Goal: Task Accomplishment & Management: Complete application form

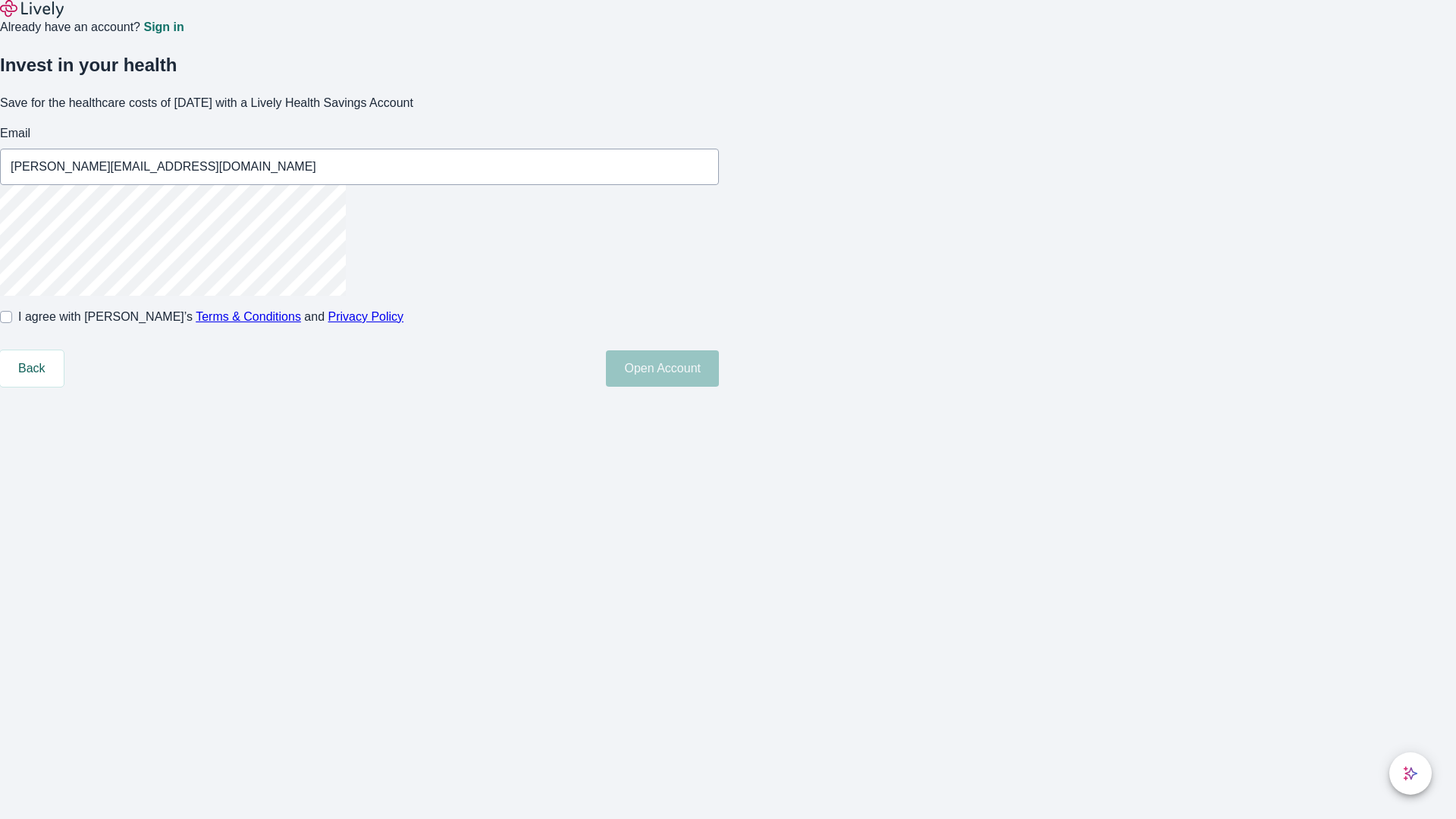
click at [12, 323] on input "I agree with Lively’s Terms & Conditions and Privacy Policy" at bounding box center [6, 317] width 12 height 12
checkbox input "true"
click at [719, 386] on button "Open Account" at bounding box center [662, 369] width 113 height 36
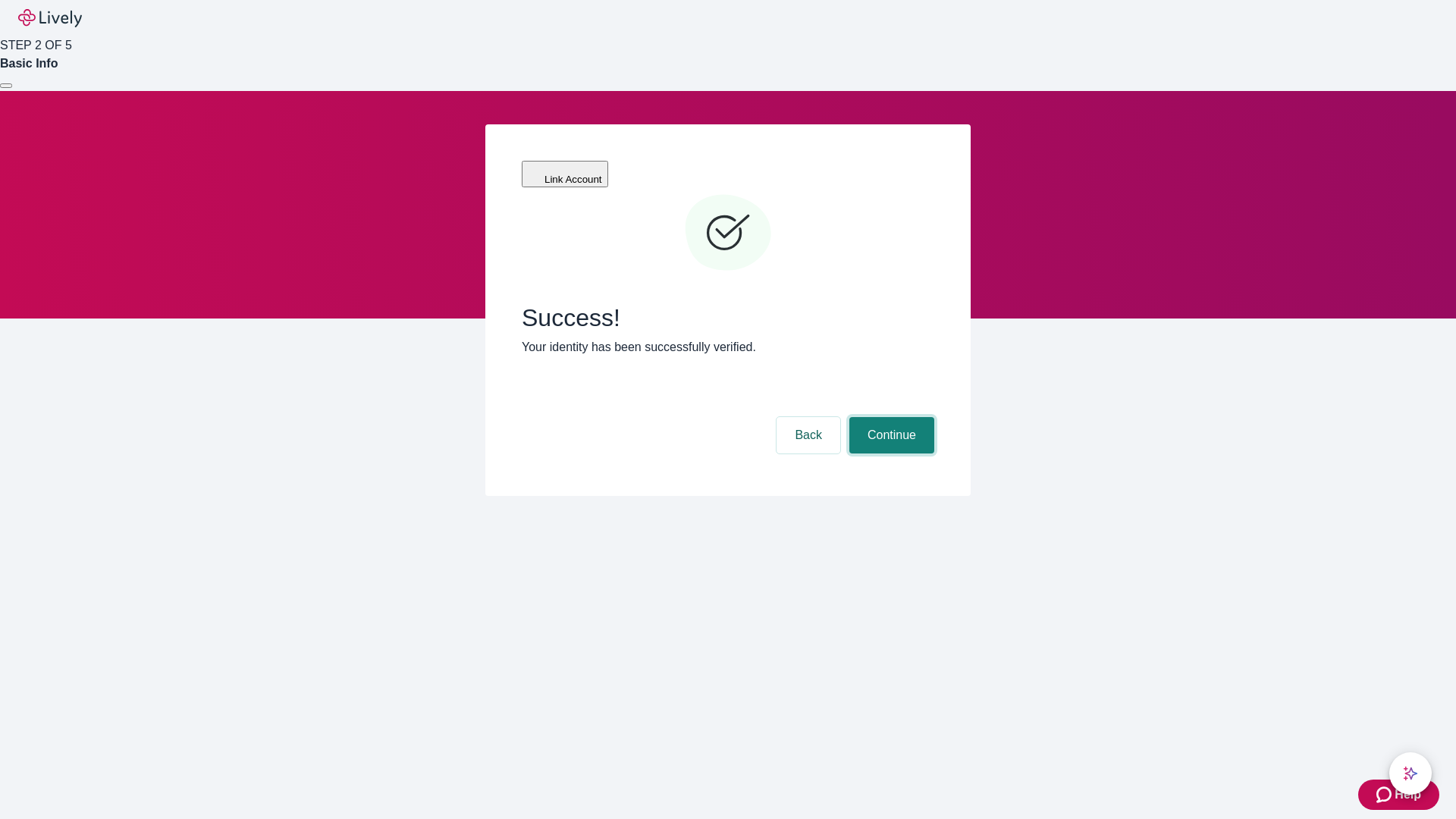
click at [890, 417] on button "Continue" at bounding box center [892, 435] width 85 height 36
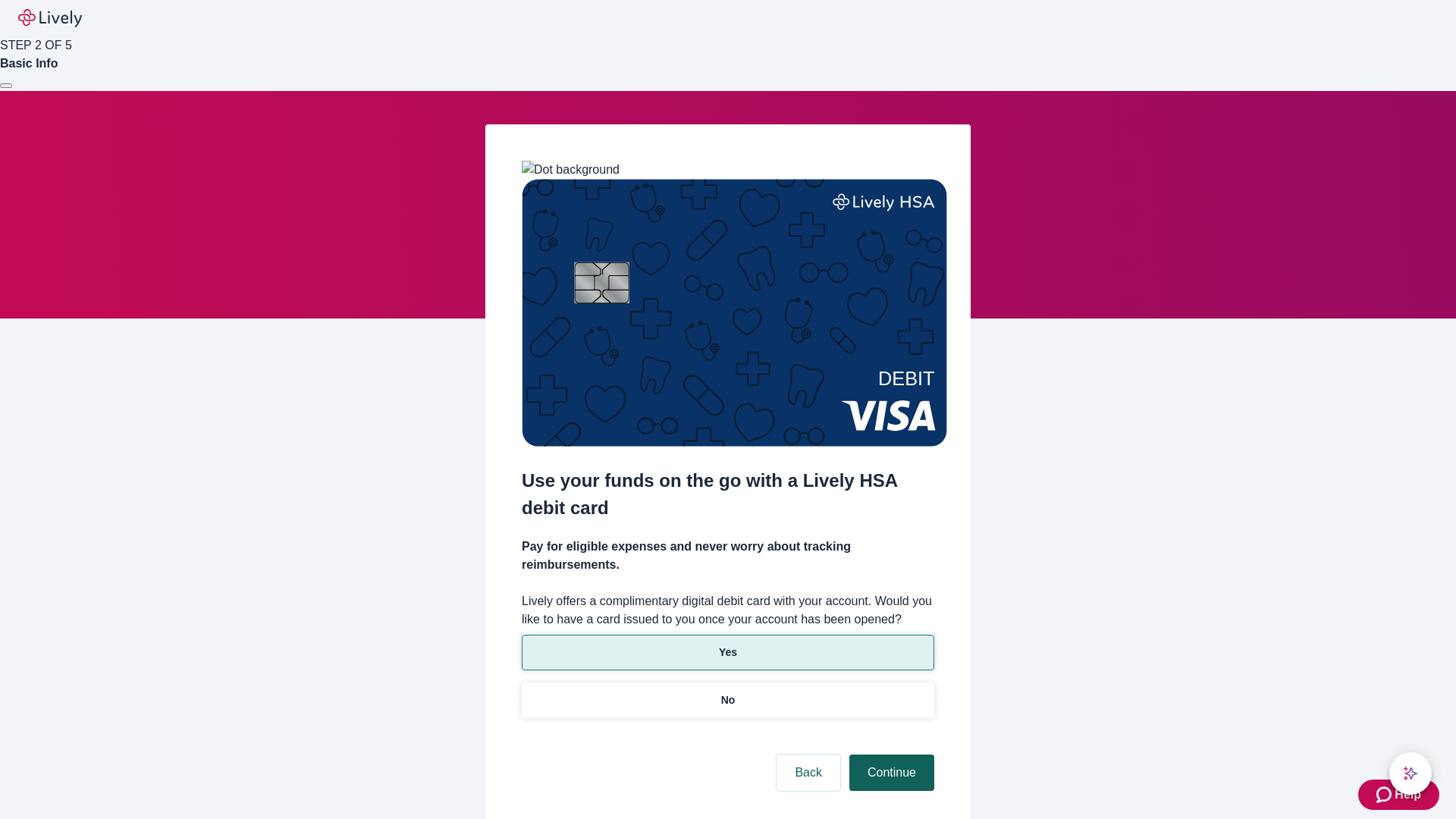
click at [727, 693] on p "No" at bounding box center [728, 701] width 15 height 16
click at [890, 755] on button "Continue" at bounding box center [892, 773] width 85 height 36
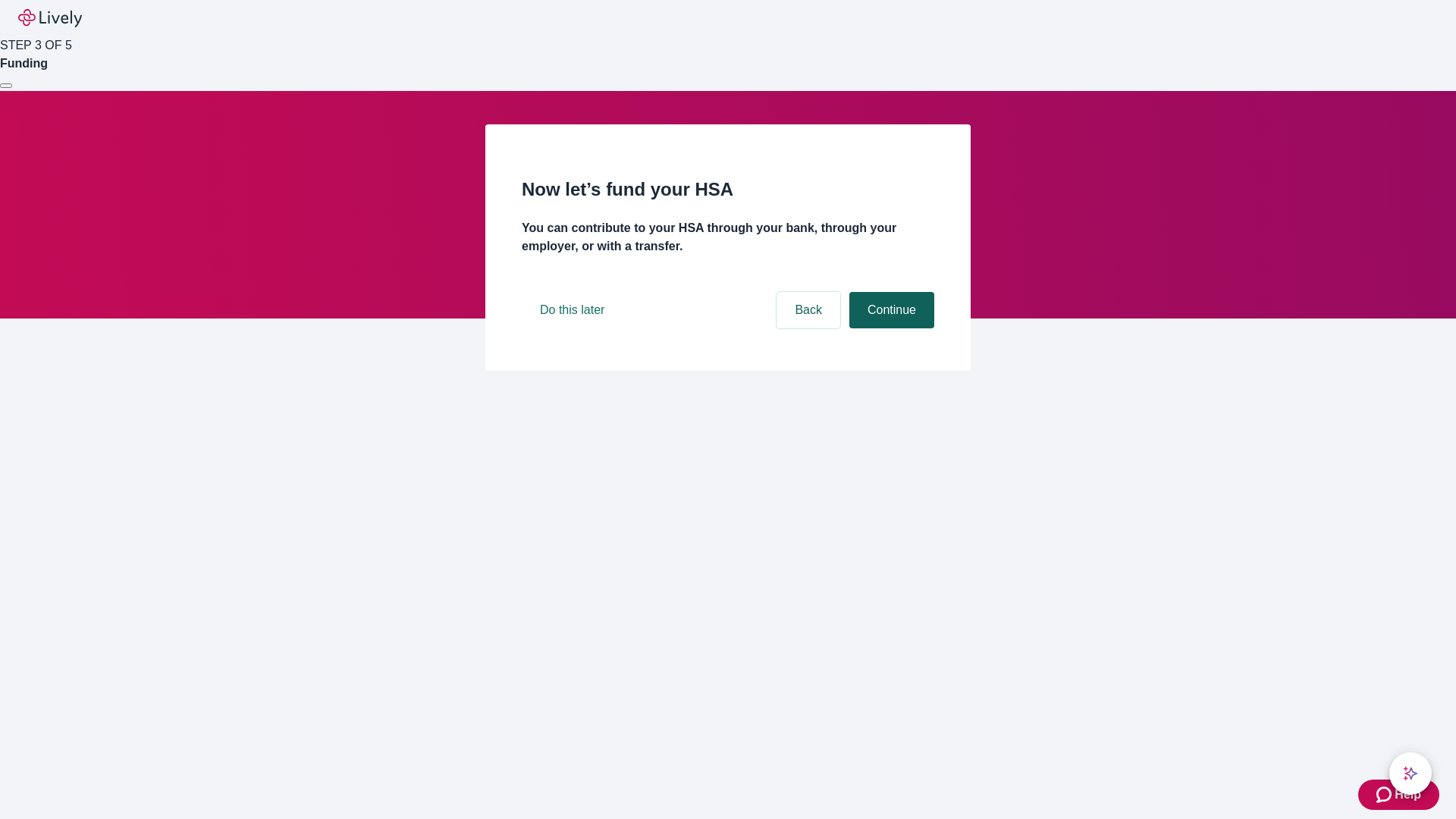
click at [890, 328] on button "Continue" at bounding box center [892, 309] width 85 height 36
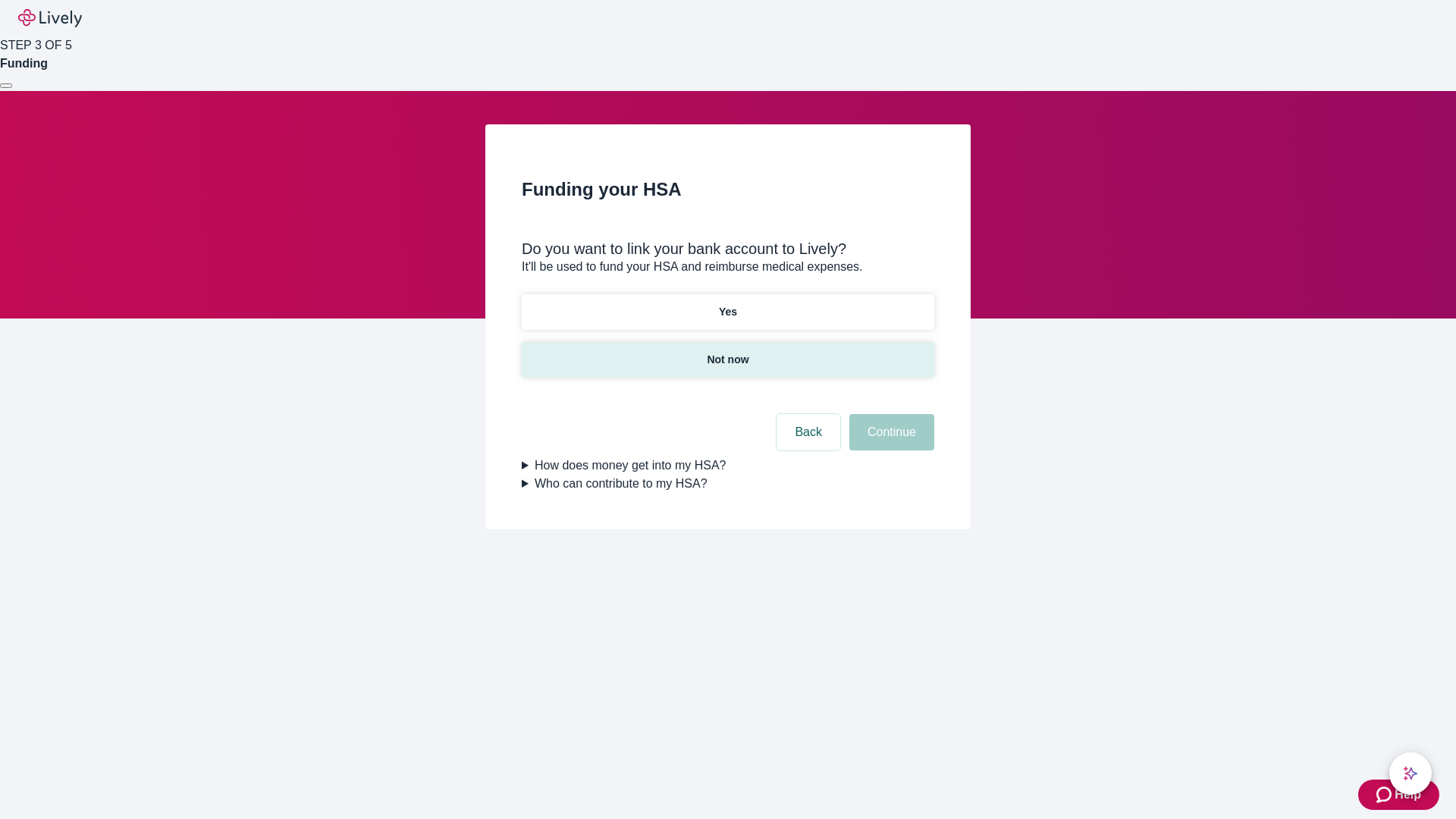
click at [727, 352] on p "Not now" at bounding box center [727, 360] width 41 height 16
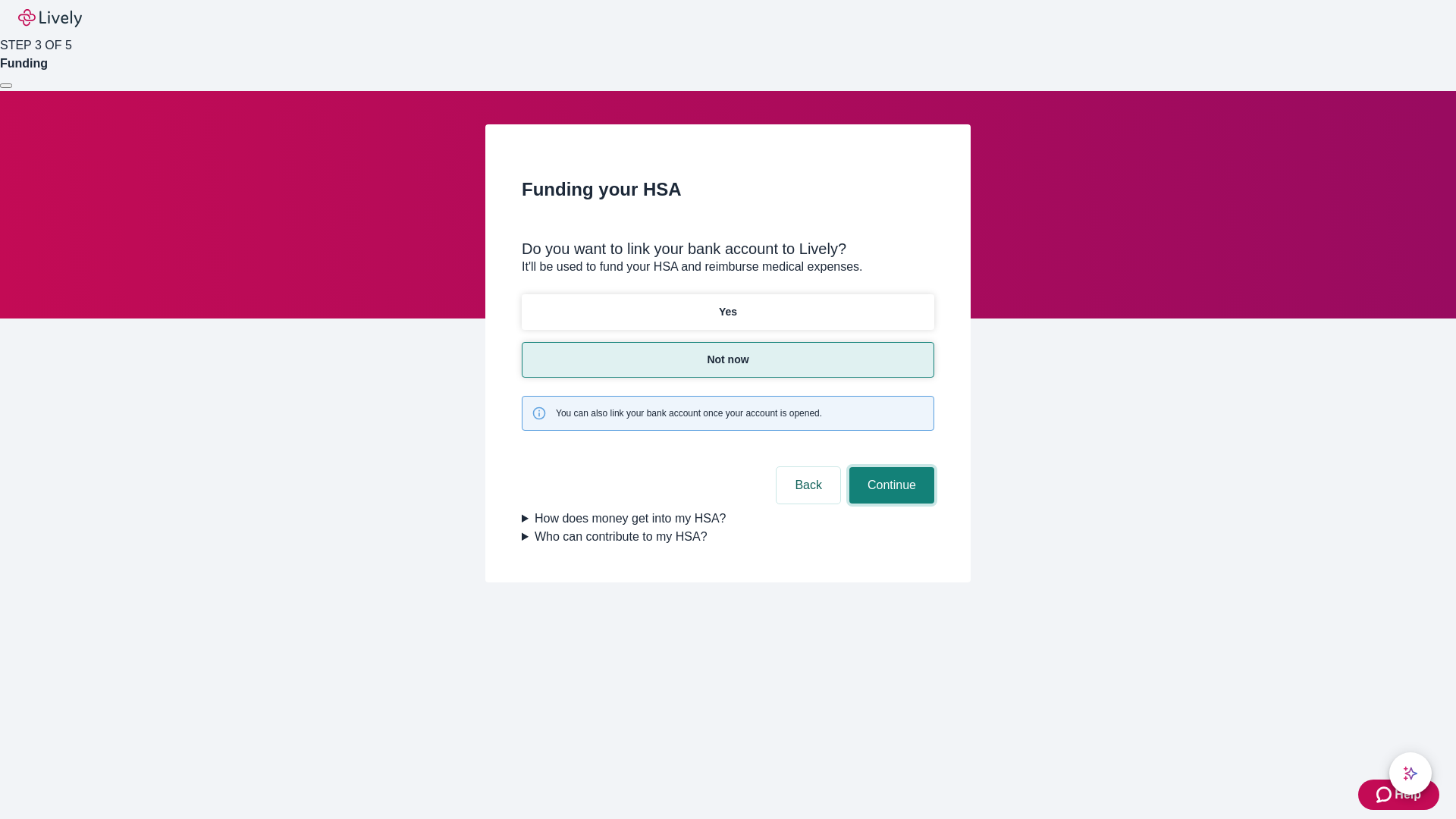
click at [890, 467] on button "Continue" at bounding box center [892, 485] width 85 height 36
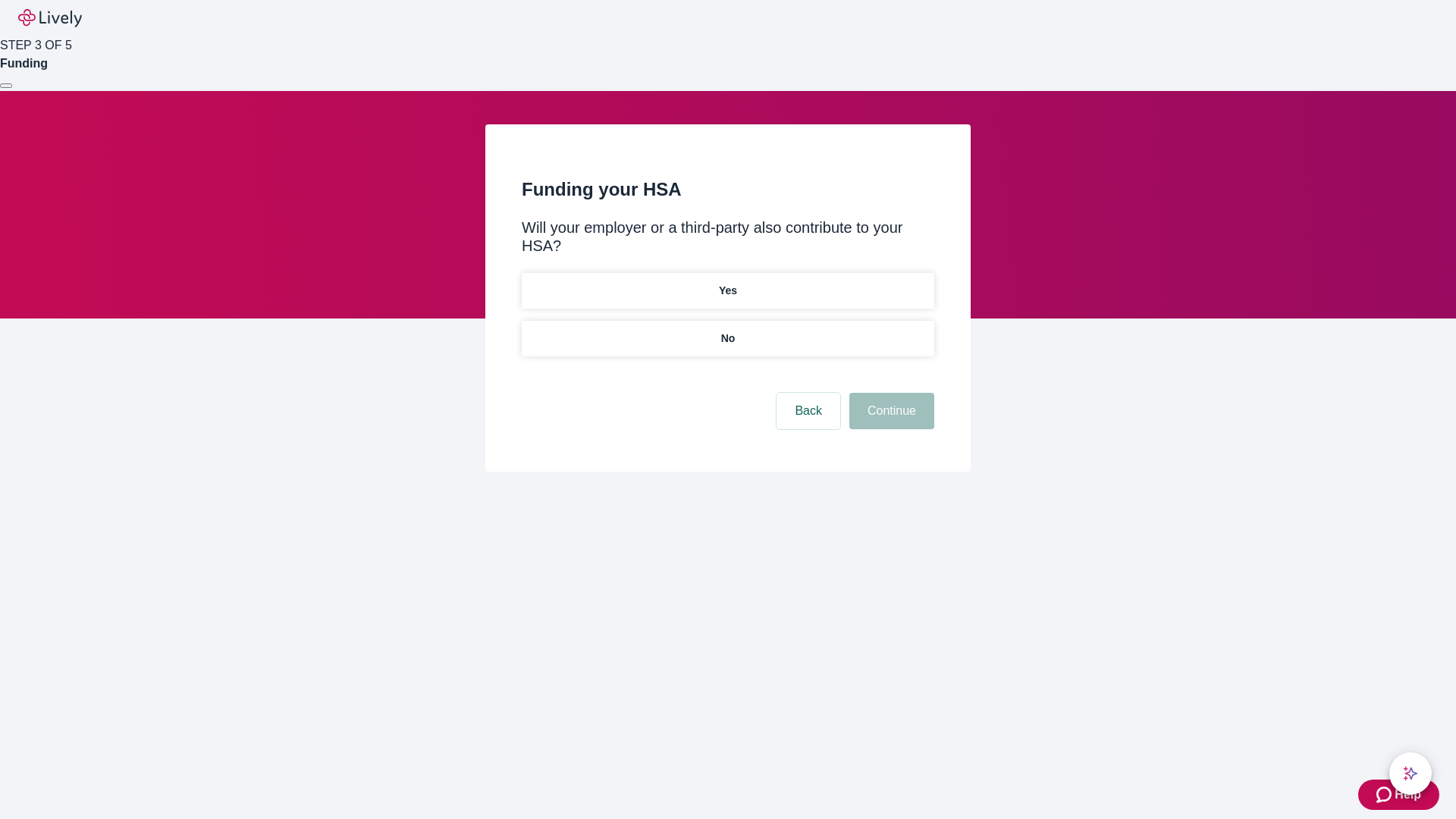
click at [727, 331] on p "No" at bounding box center [728, 339] width 15 height 16
click at [890, 393] on button "Continue" at bounding box center [892, 411] width 85 height 36
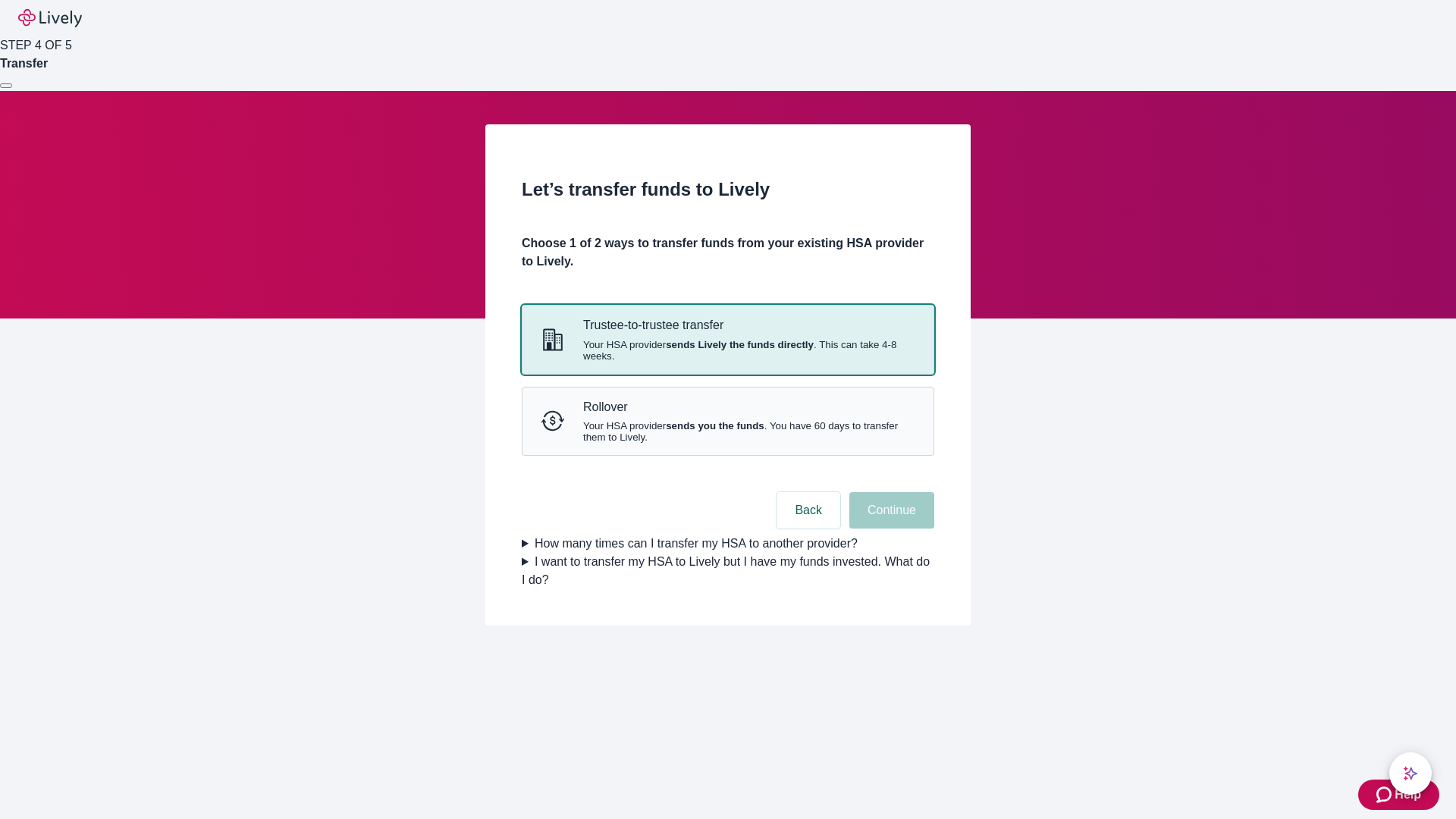
click at [727, 351] on strong "sends Lively the funds directly" at bounding box center [740, 345] width 148 height 12
click at [890, 528] on button "Continue" at bounding box center [892, 510] width 85 height 36
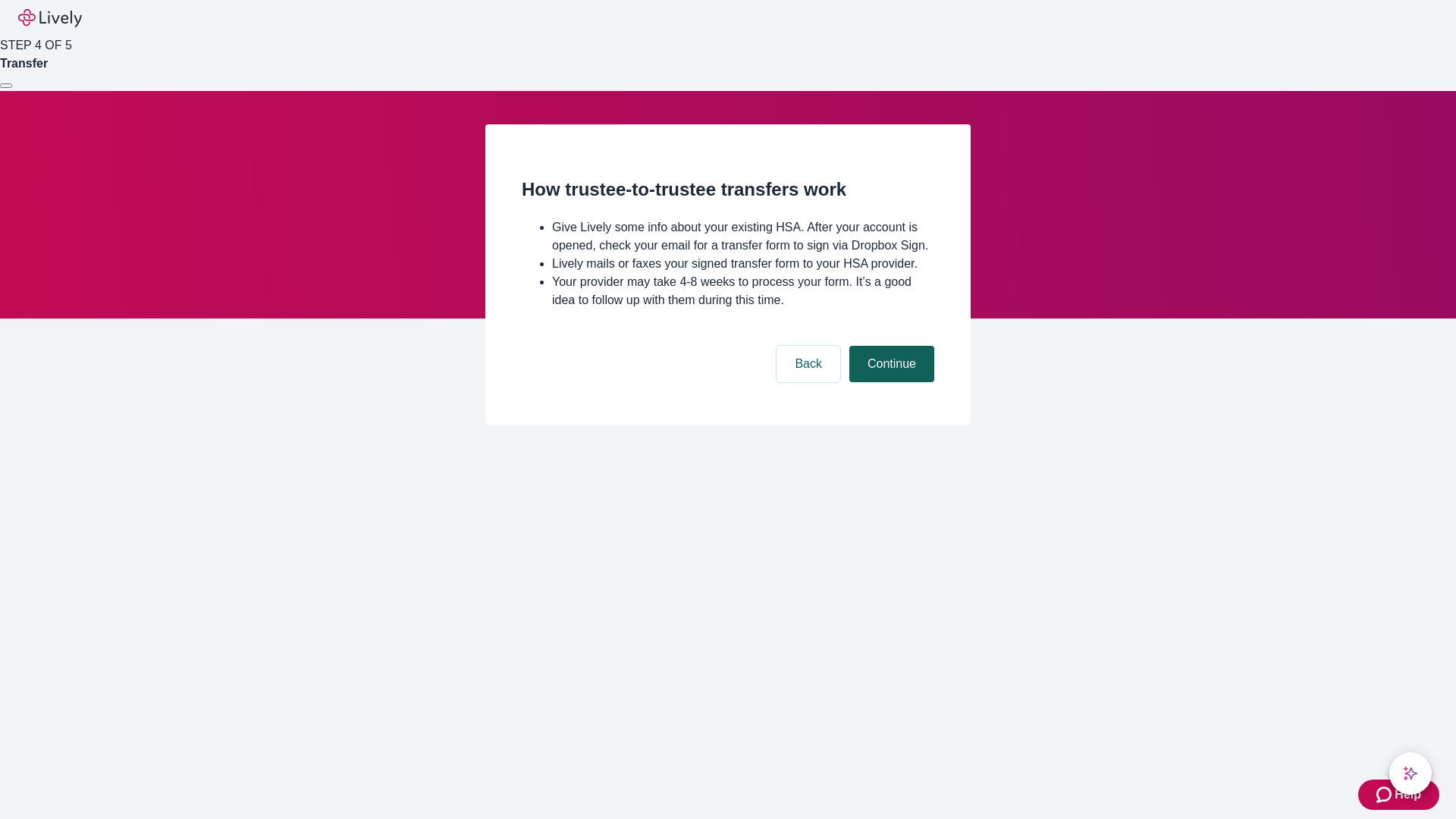
click at [890, 382] on button "Continue" at bounding box center [892, 364] width 85 height 36
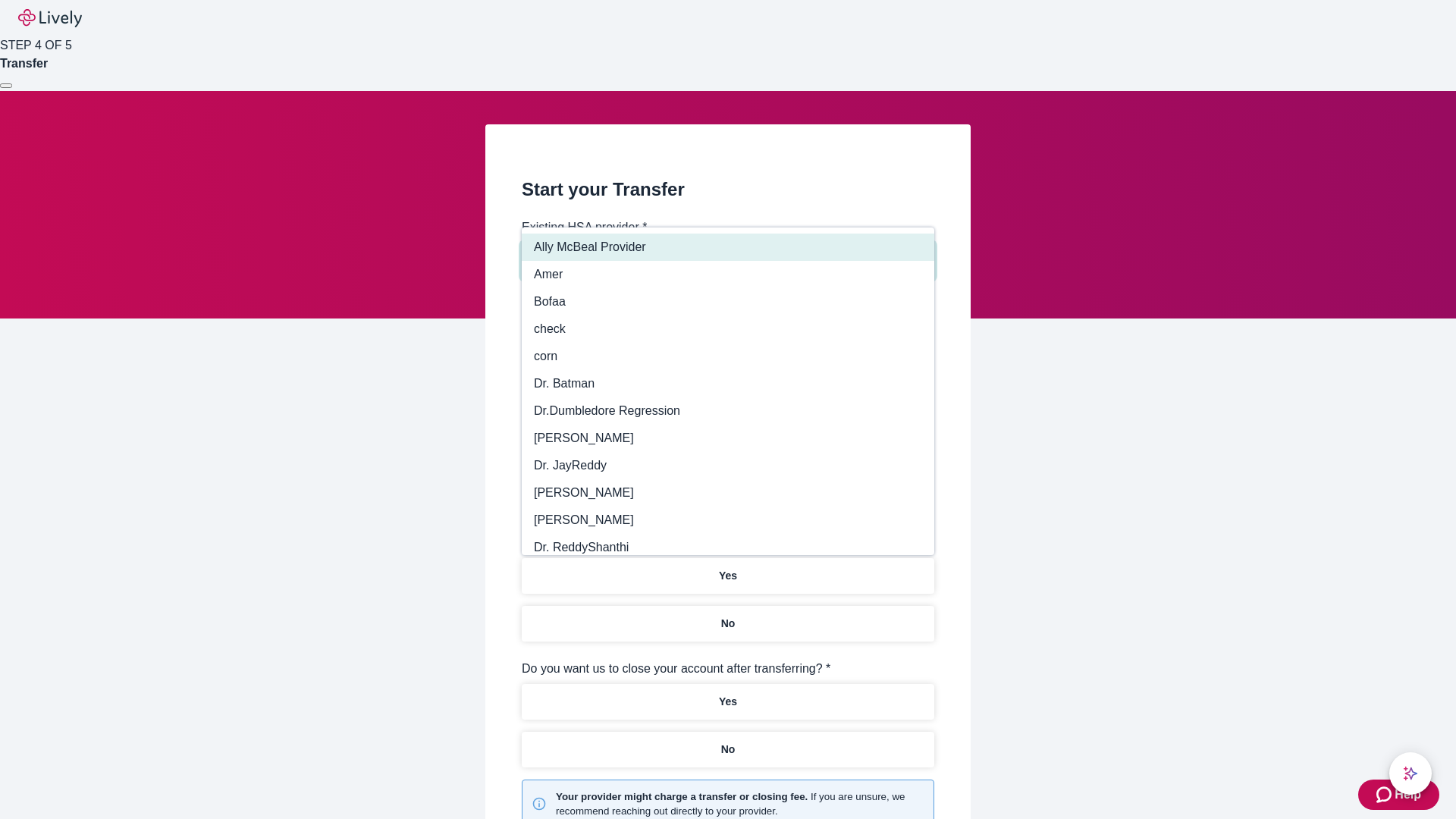
type input "Other"
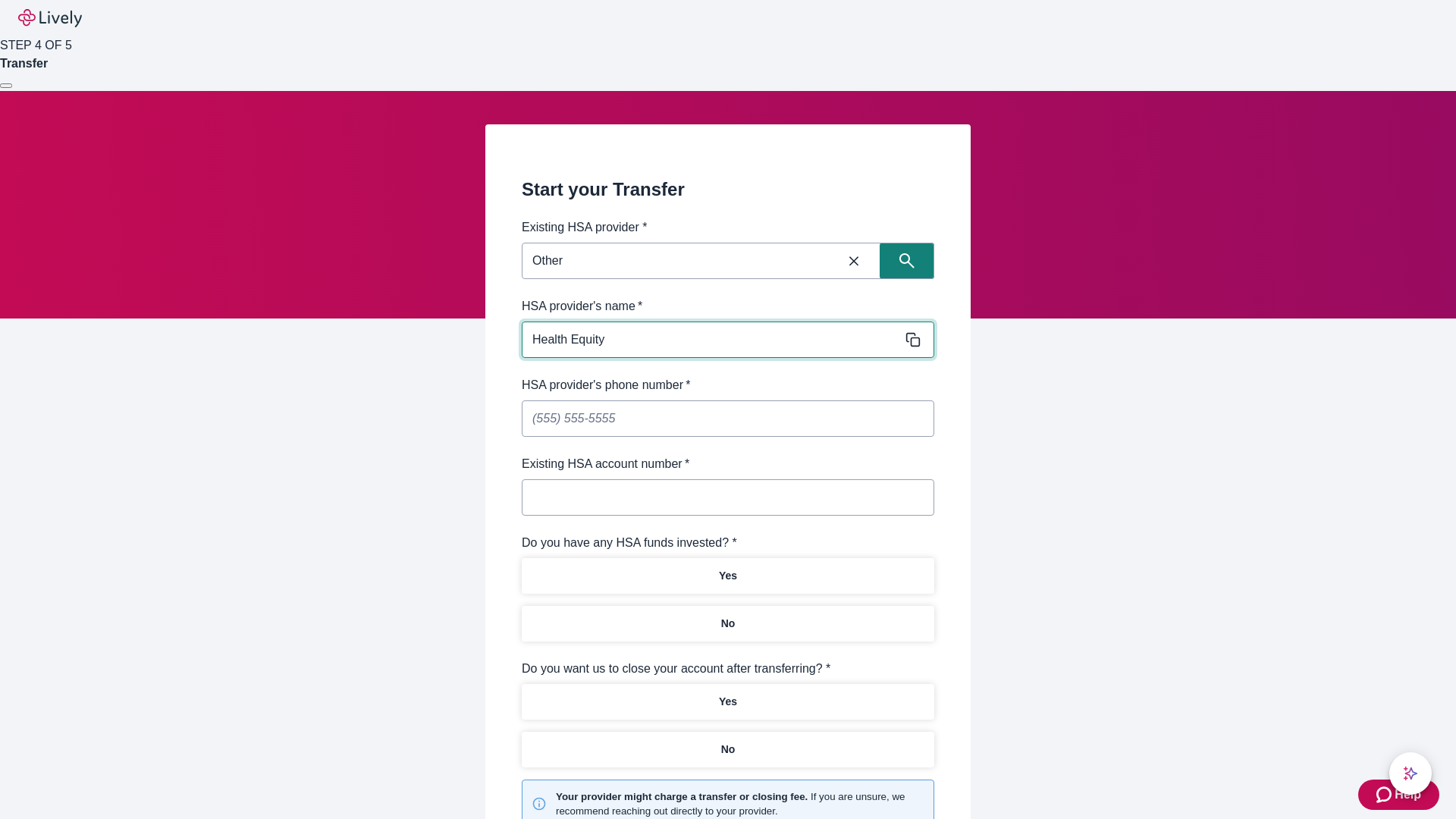
type input "Health Equity"
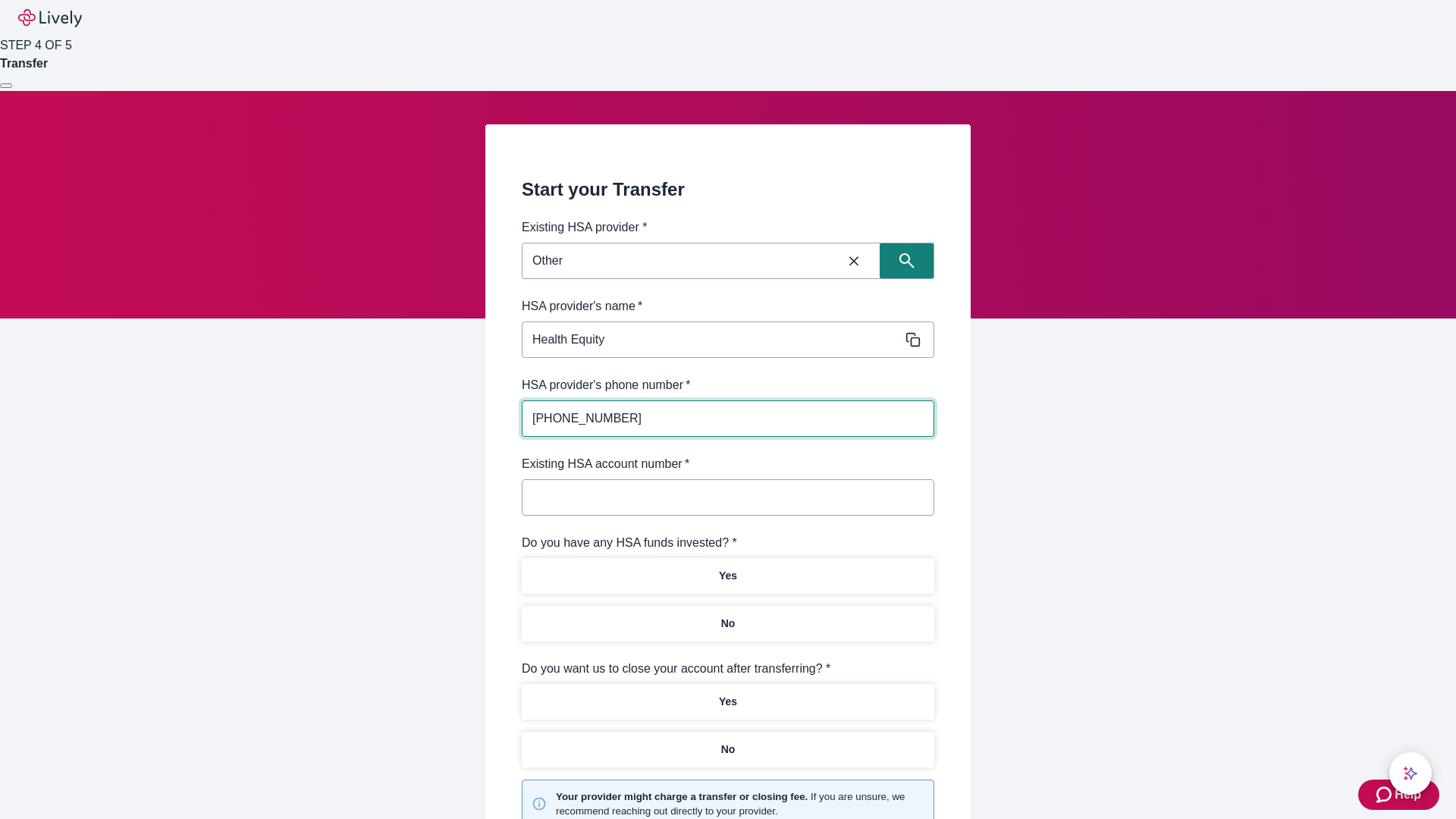
type input "(434) 343-4344"
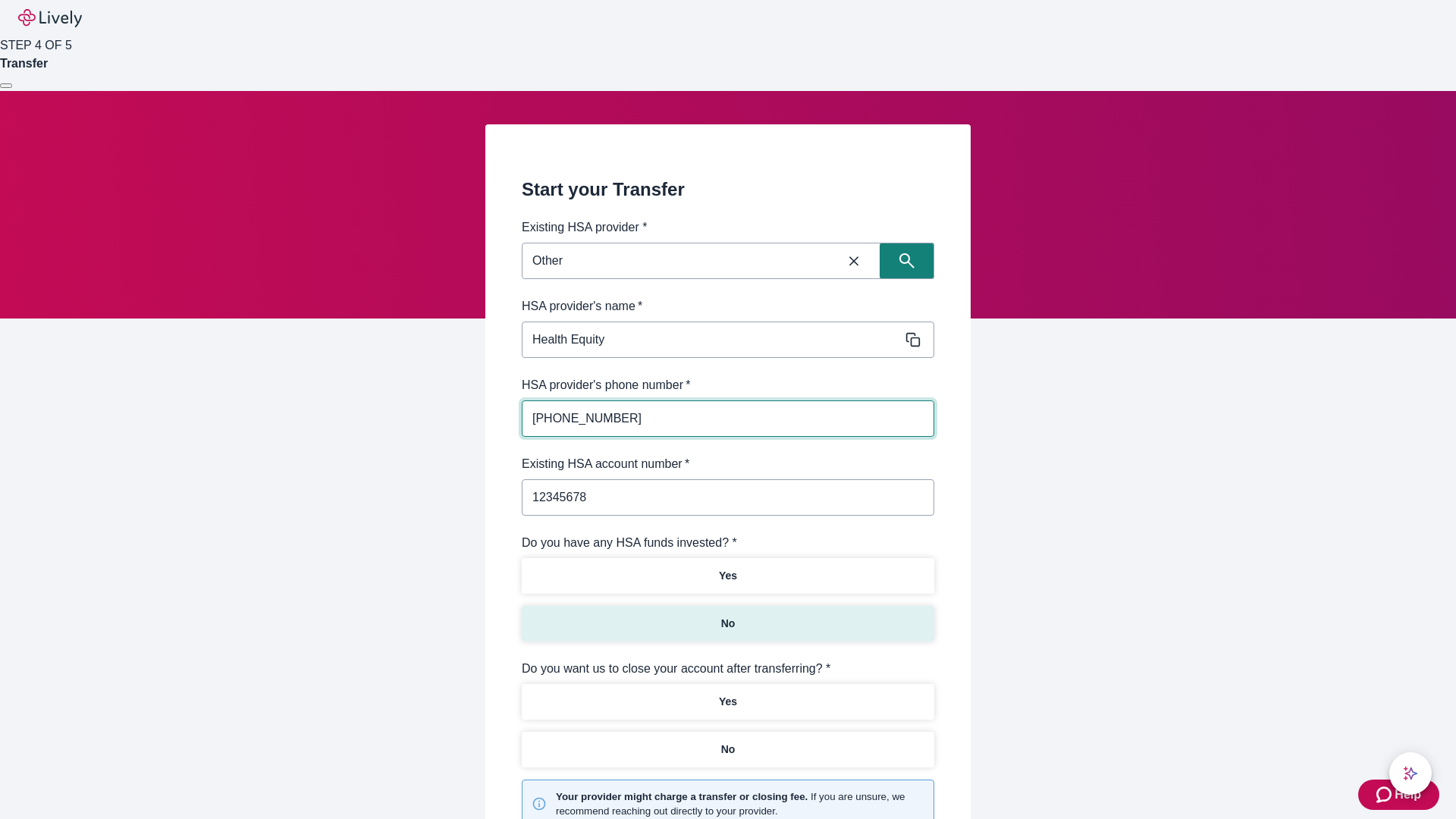
type input "12345678"
click at [727, 616] on p "No" at bounding box center [728, 624] width 15 height 16
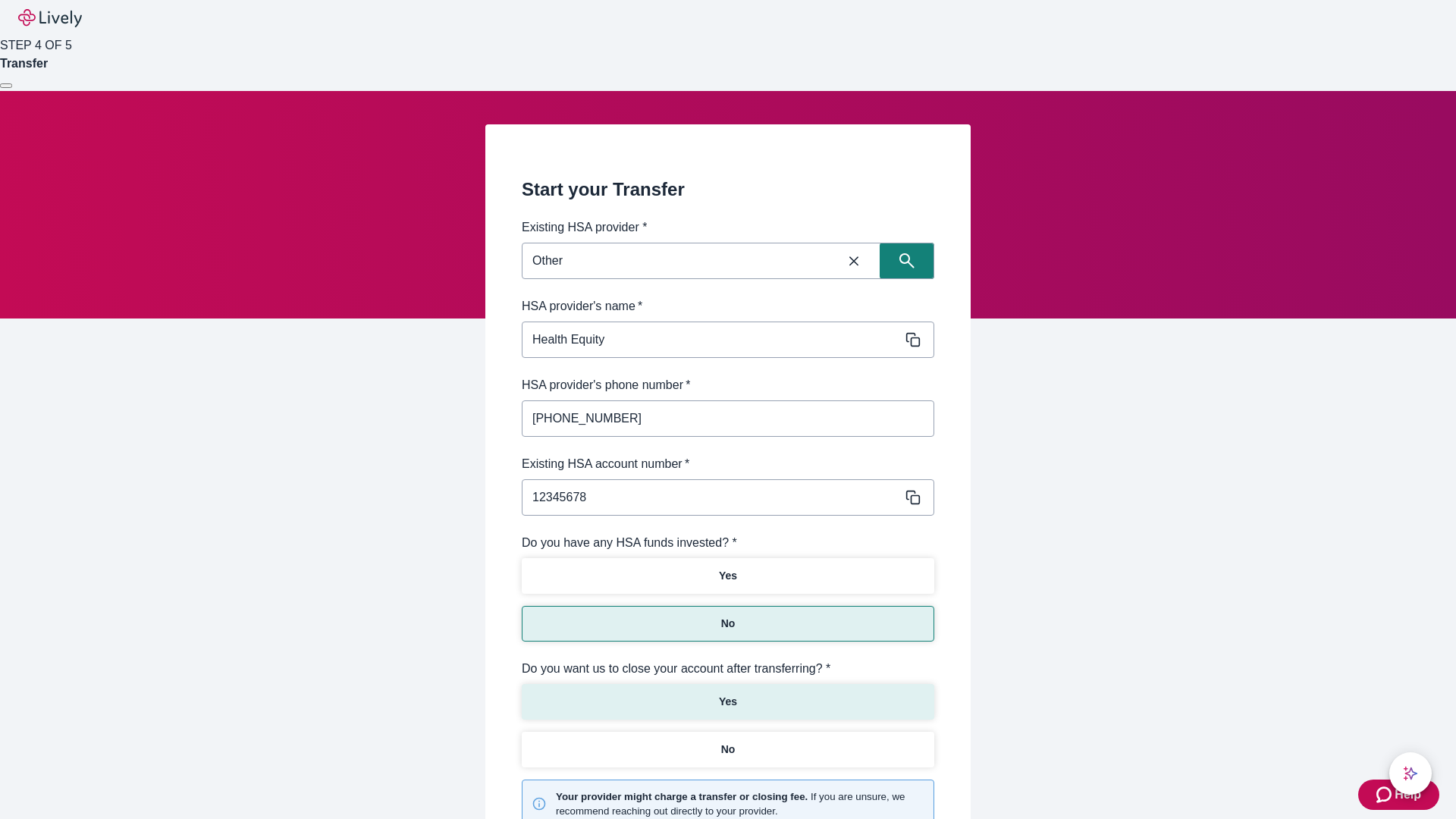
click at [727, 694] on p "Yes" at bounding box center [728, 702] width 18 height 16
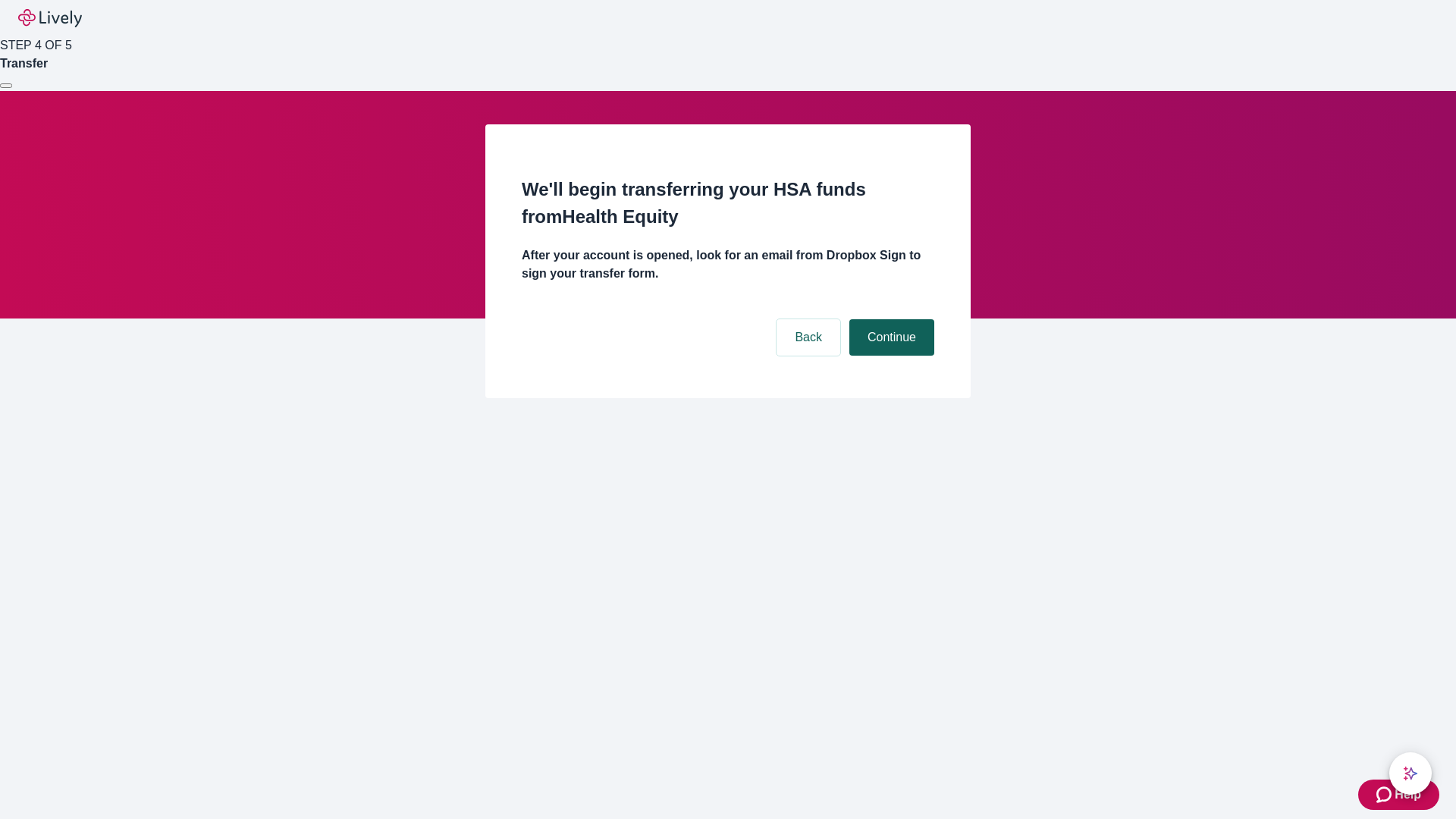
click at [890, 319] on button "Continue" at bounding box center [892, 337] width 85 height 36
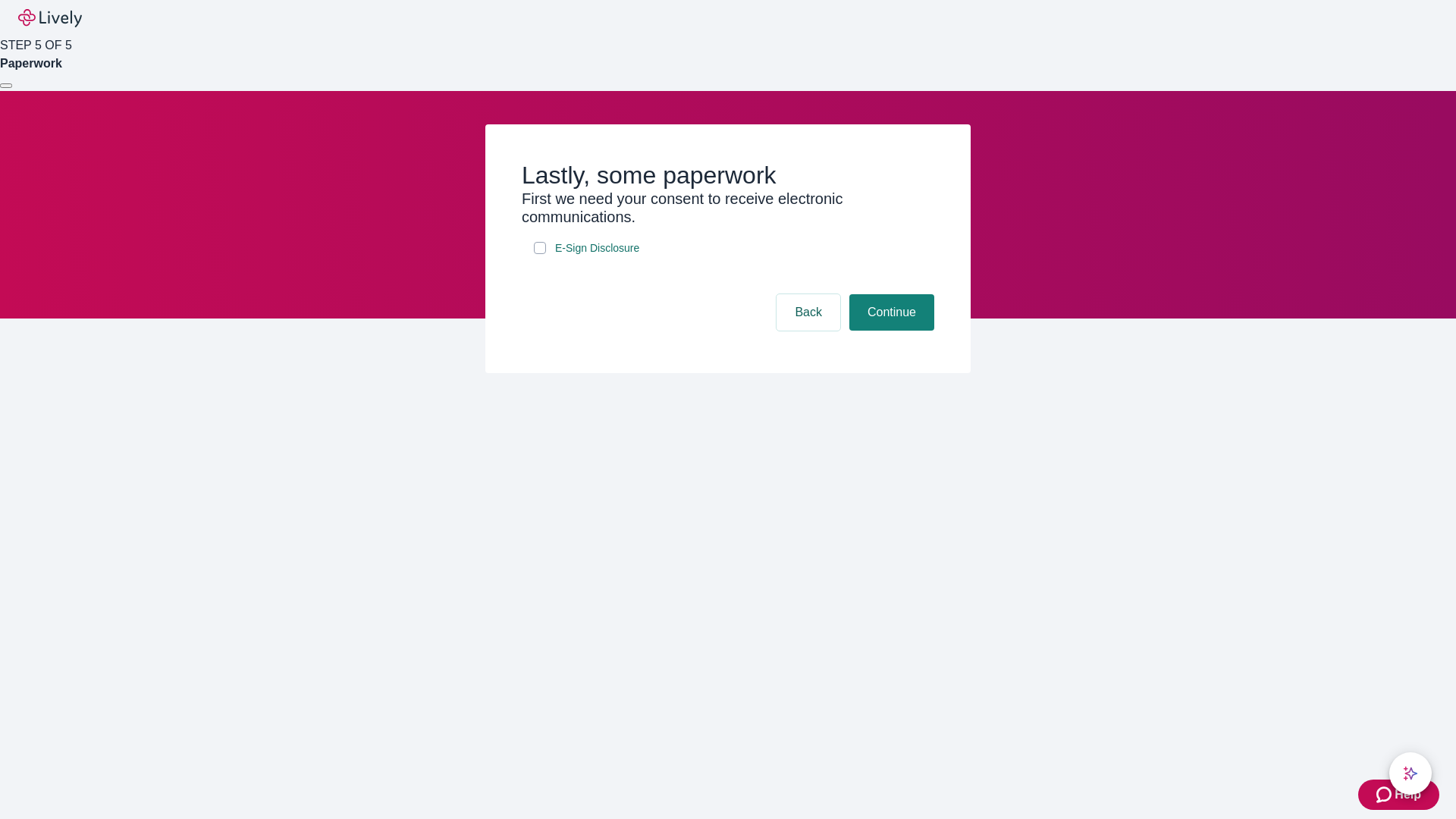
click at [540, 254] on input "E-Sign Disclosure" at bounding box center [540, 247] width 12 height 12
checkbox input "true"
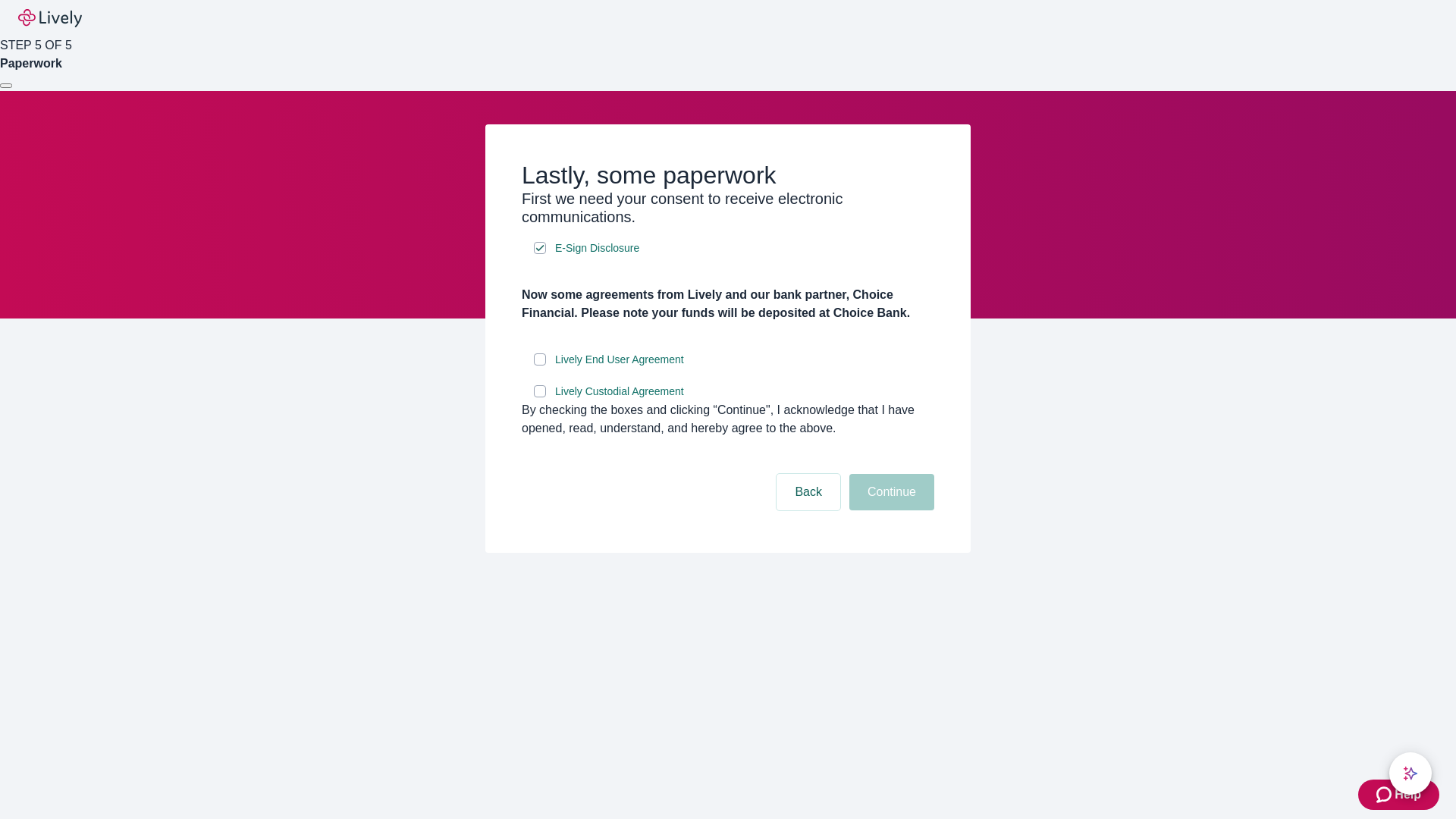
click at [540, 366] on input "Lively End User Agreement" at bounding box center [540, 360] width 12 height 12
checkbox input "true"
click at [540, 397] on input "Lively Custodial Agreement" at bounding box center [540, 391] width 12 height 12
checkbox input "true"
click at [890, 511] on button "Continue" at bounding box center [892, 492] width 85 height 36
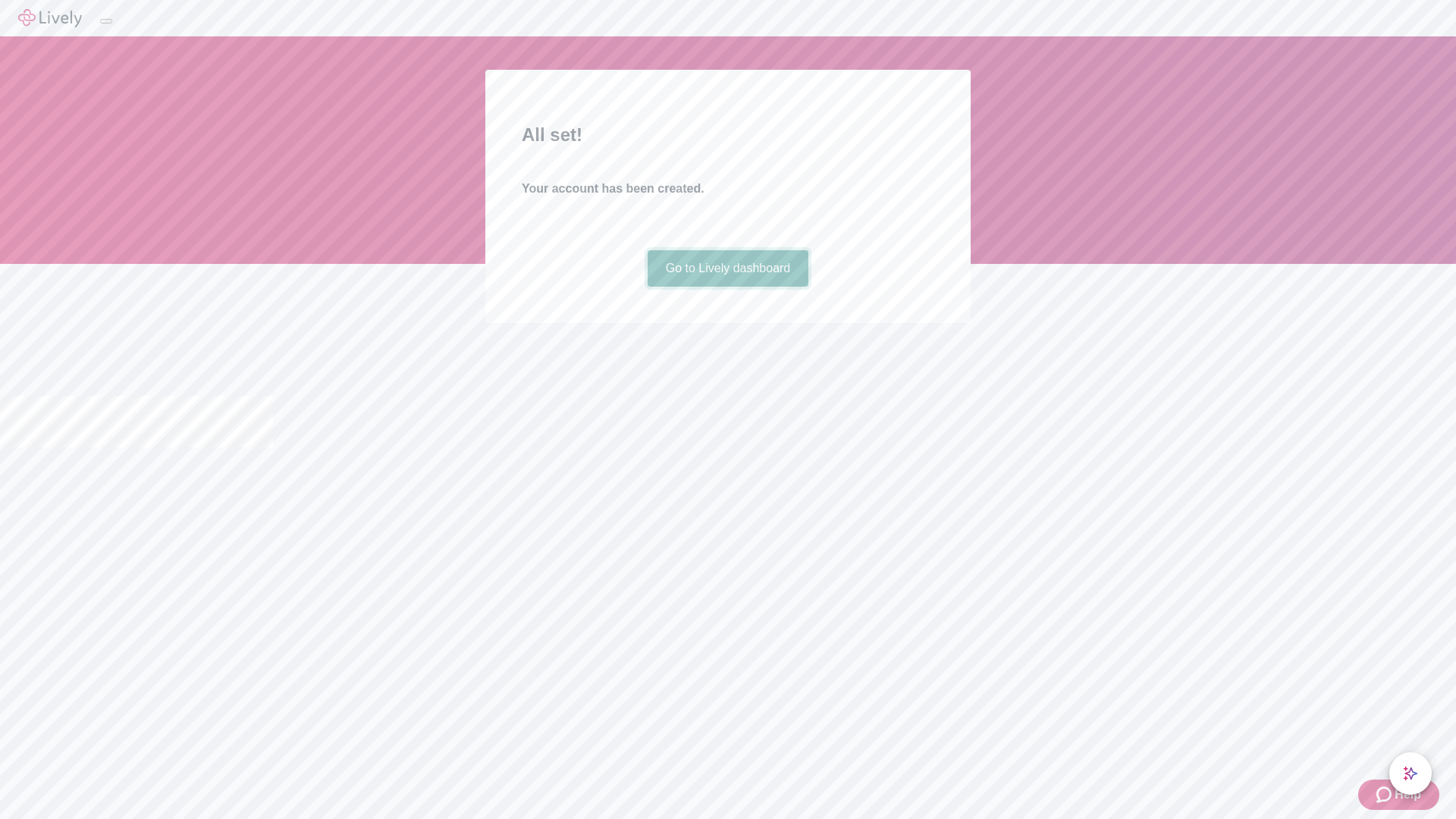
click at [727, 287] on link "Go to Lively dashboard" at bounding box center [728, 268] width 162 height 36
